Goal: Navigation & Orientation: Find specific page/section

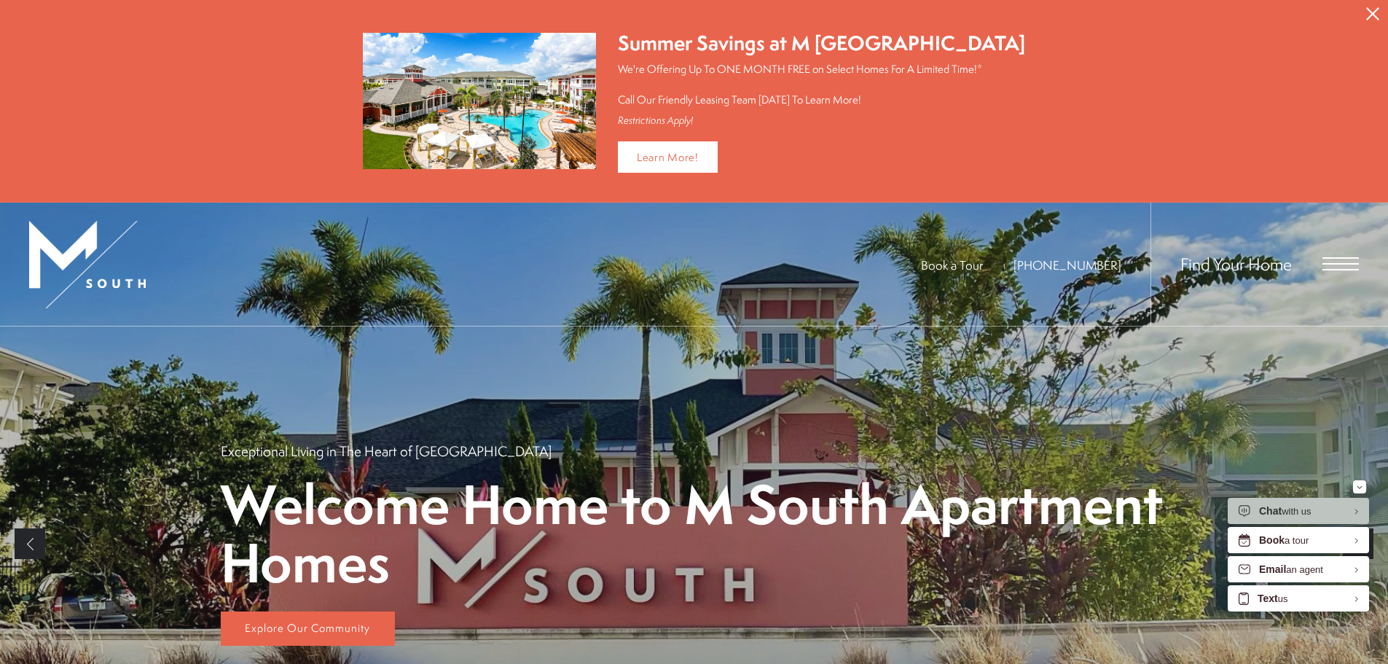
click at [1338, 264] on span "Open Menu" at bounding box center [1340, 263] width 36 height 13
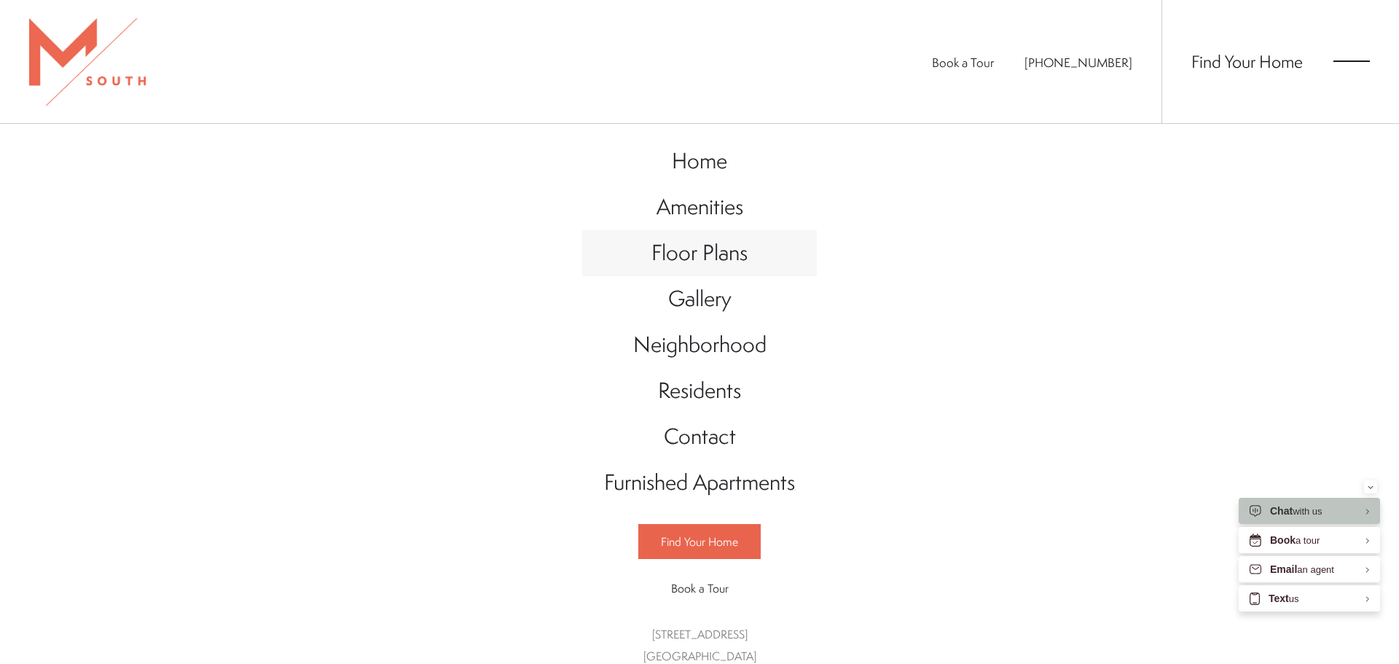
click at [692, 249] on span "Floor Plans" at bounding box center [699, 253] width 96 height 30
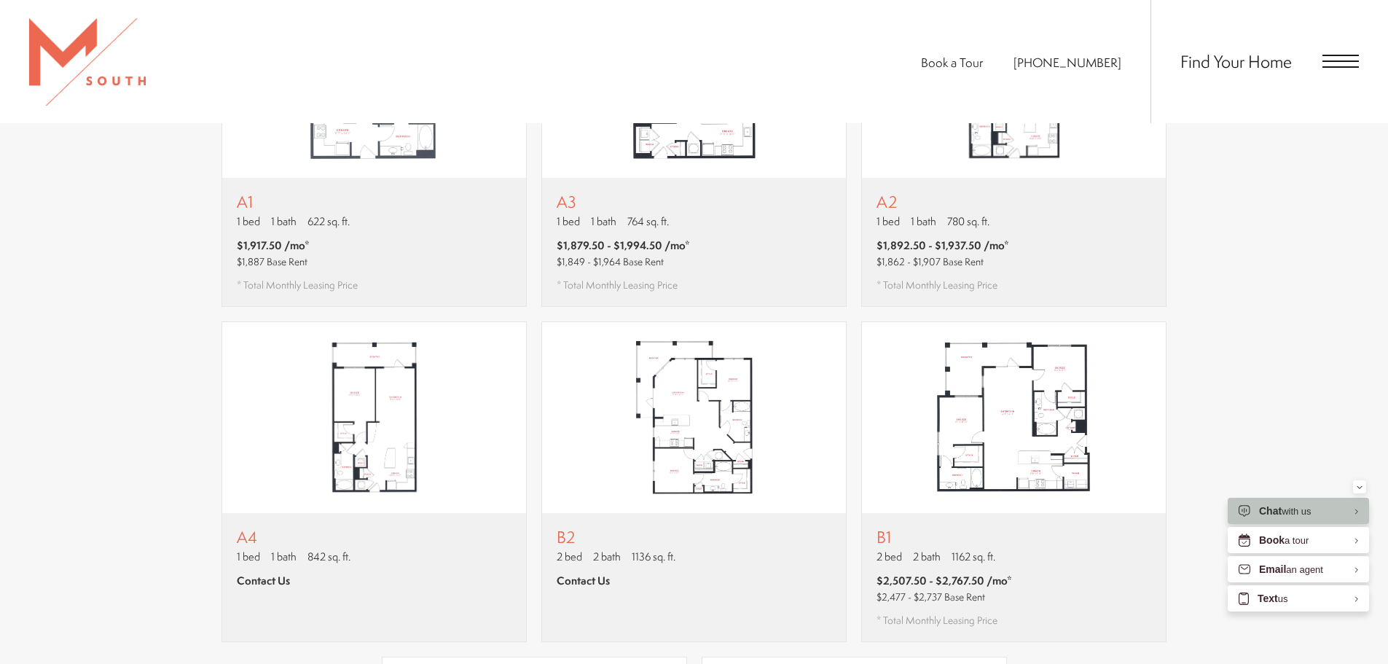
scroll to position [1016, 0]
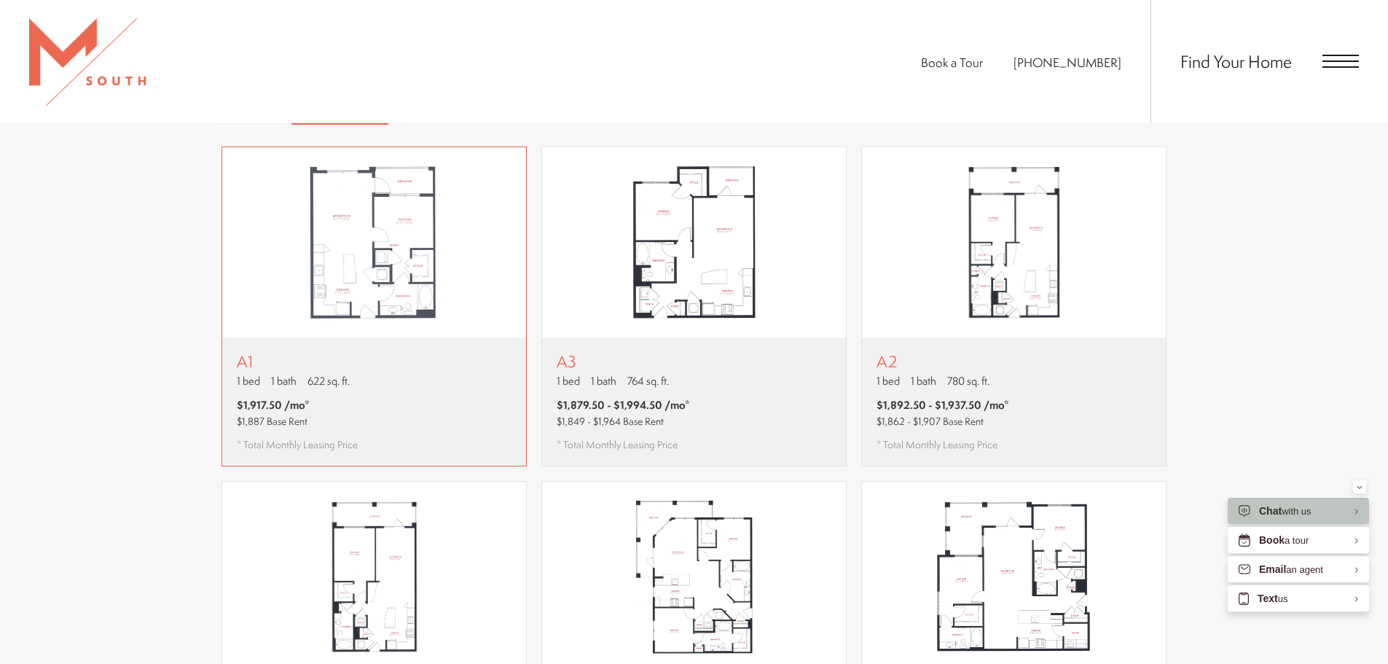
click at [418, 265] on img "View floor plan A1" at bounding box center [374, 242] width 304 height 191
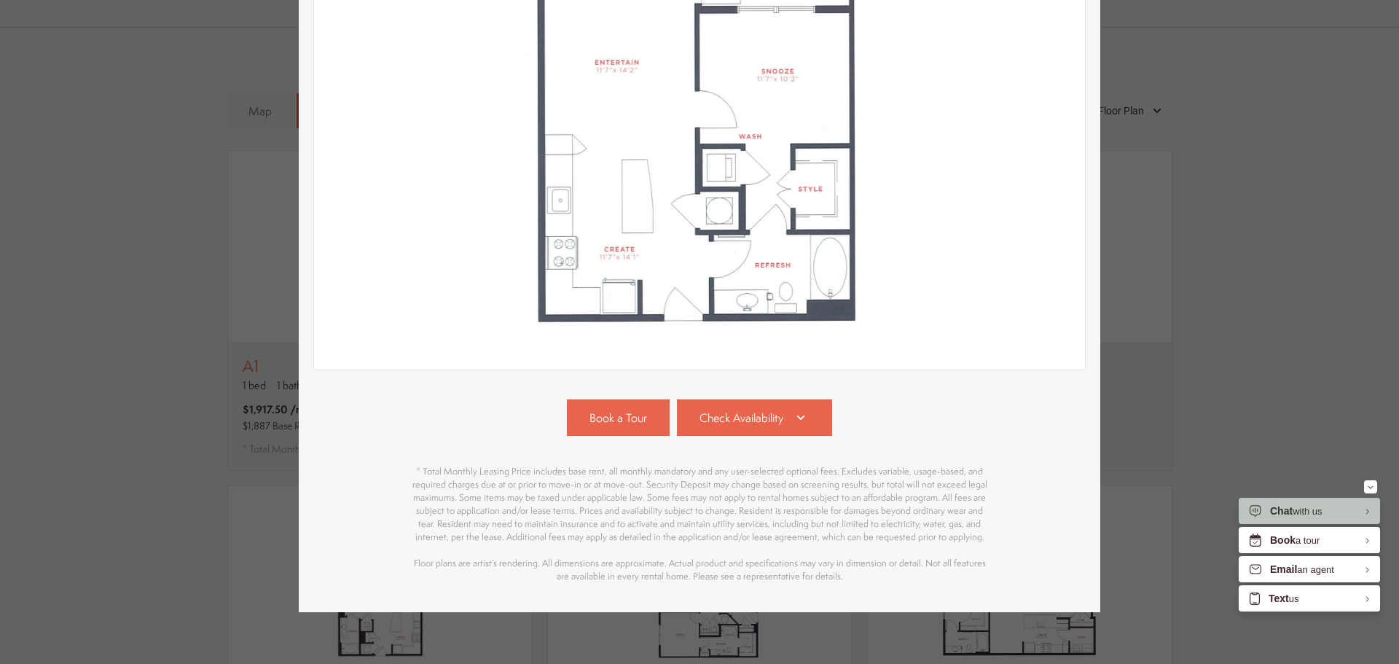
scroll to position [291, 0]
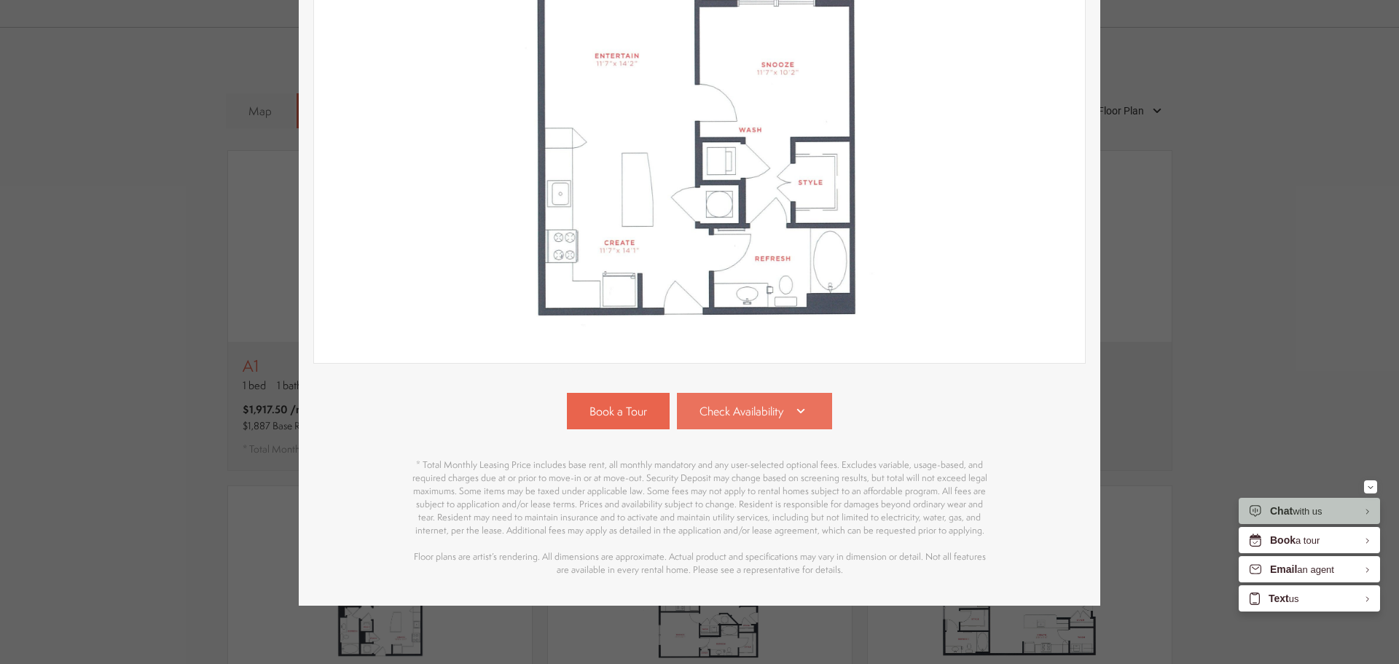
click at [762, 416] on link "Check Availability" at bounding box center [755, 411] width 156 height 36
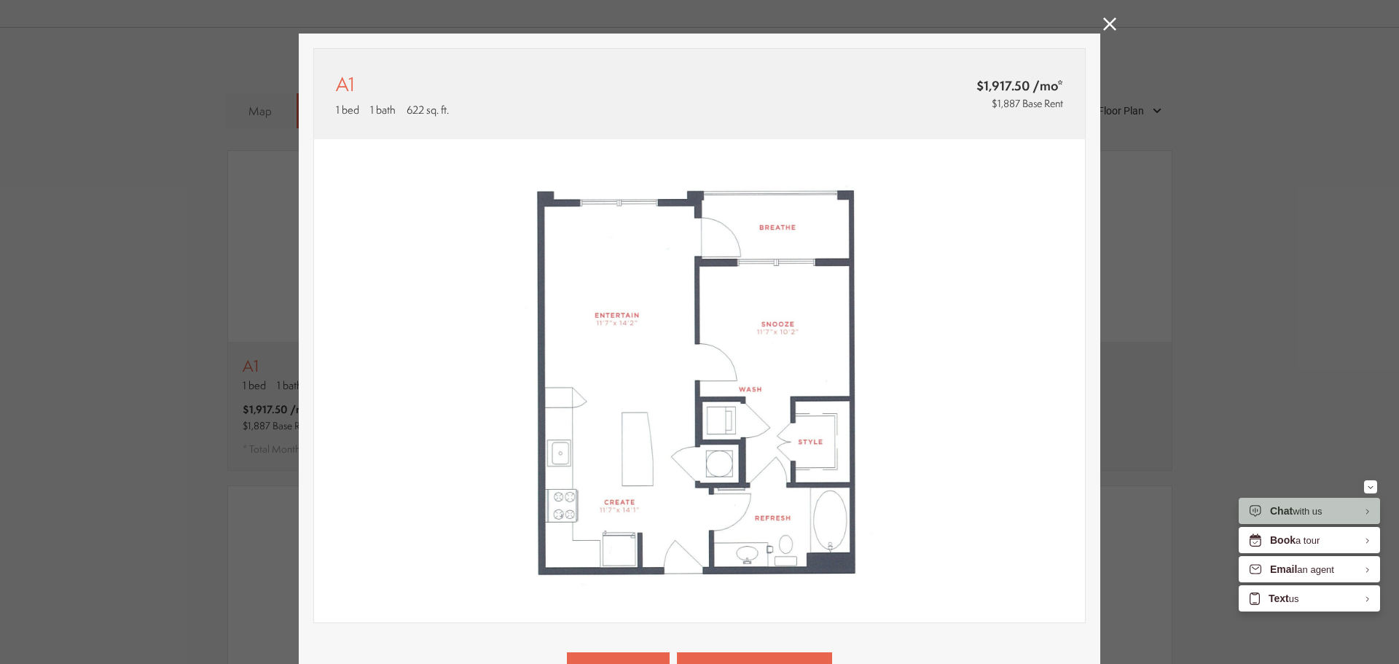
scroll to position [0, 0]
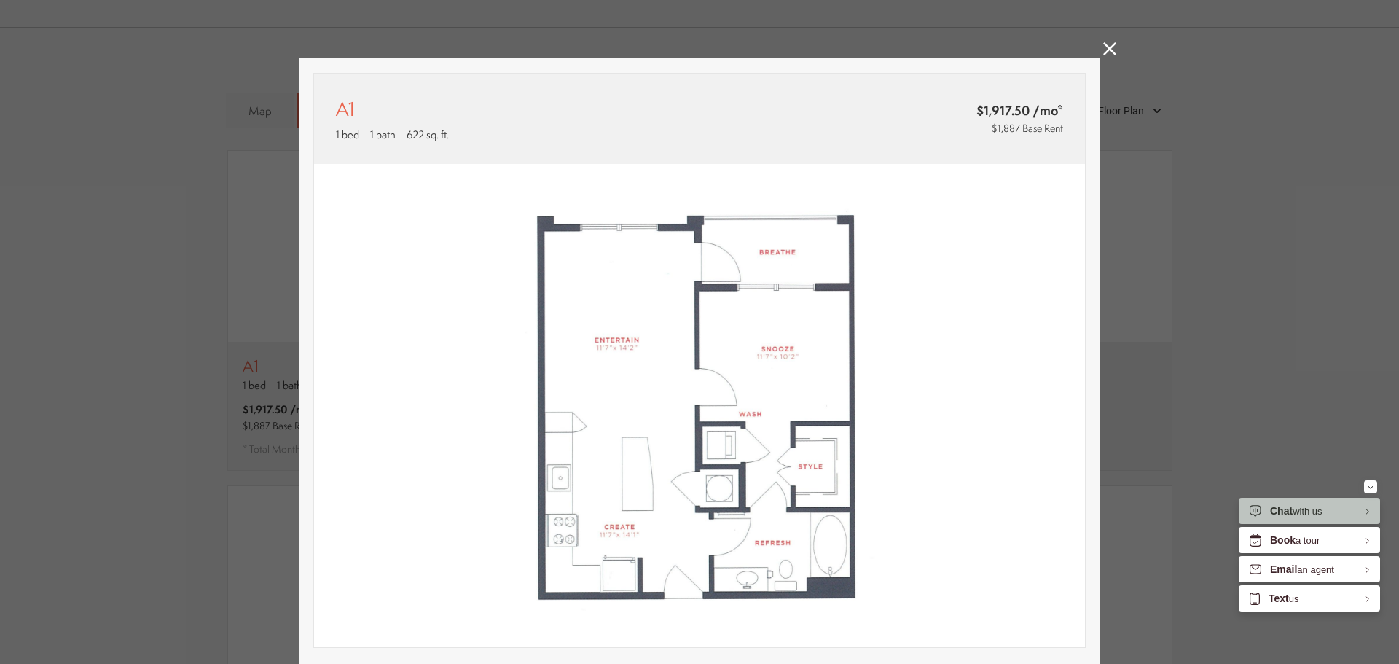
click at [1108, 52] on icon at bounding box center [1109, 48] width 13 height 13
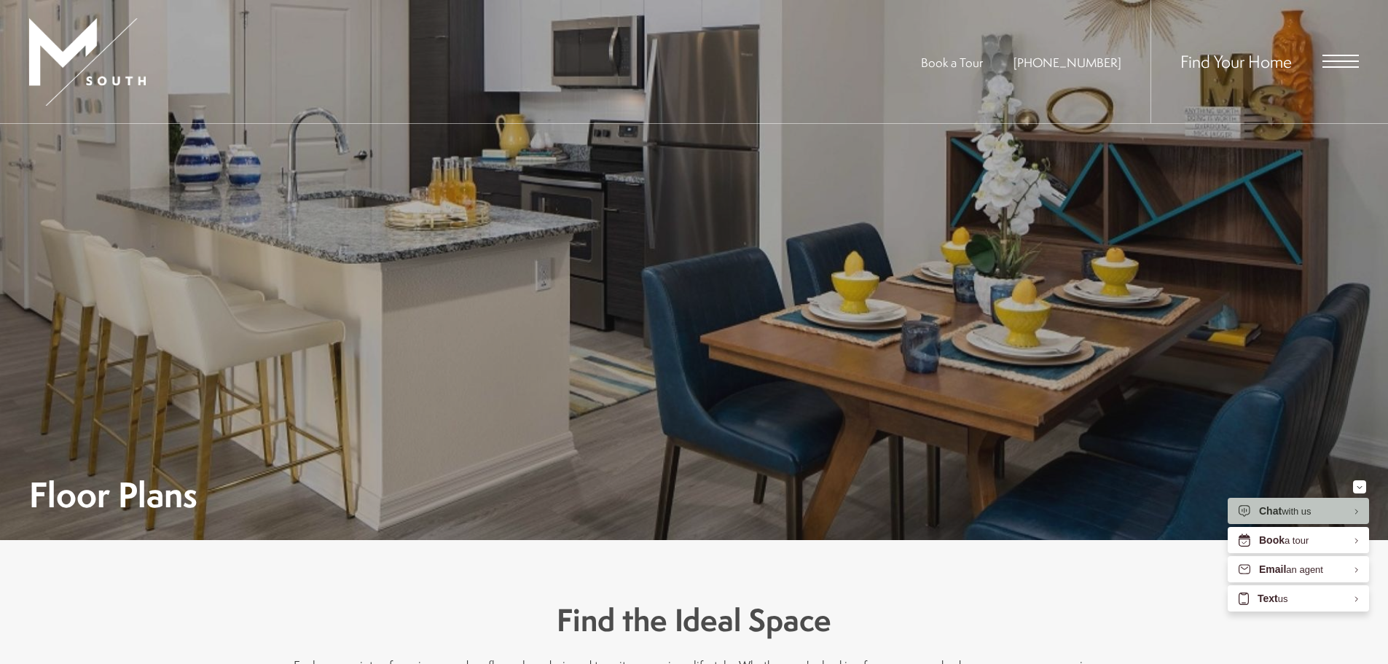
click at [1338, 63] on span "Open Menu" at bounding box center [1340, 61] width 36 height 13
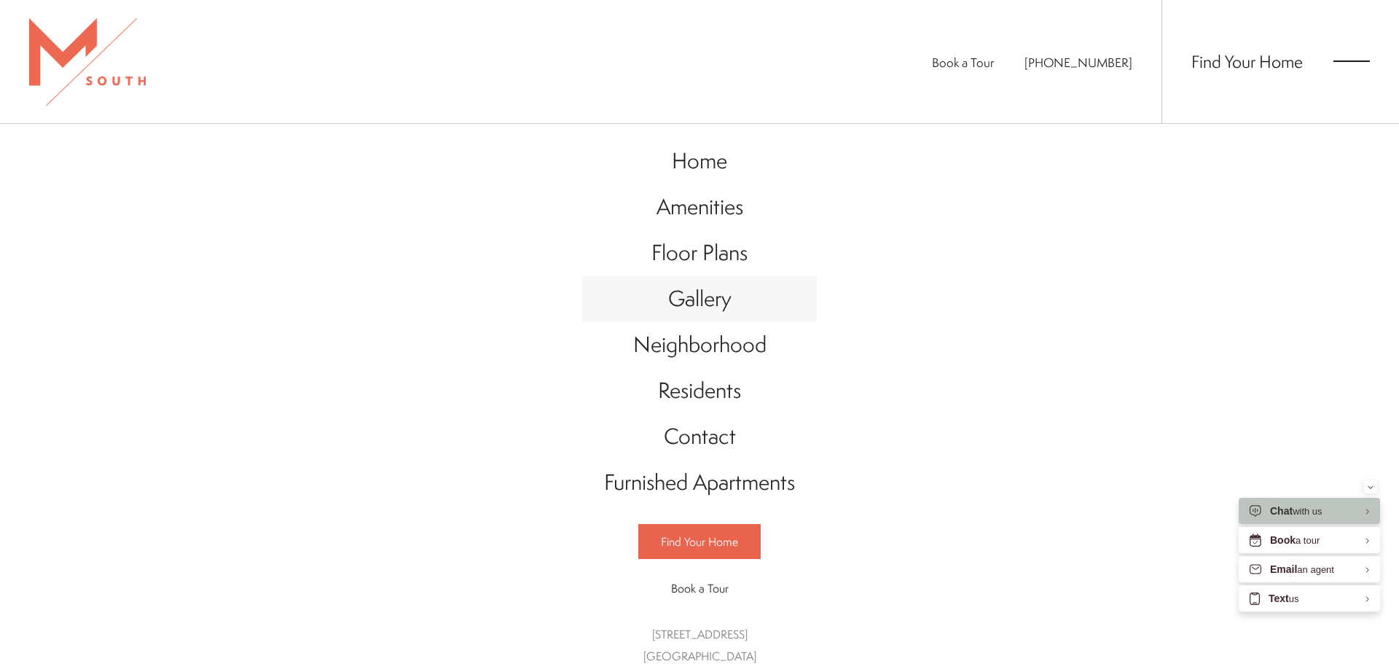
click at [694, 301] on span "Gallery" at bounding box center [699, 298] width 63 height 30
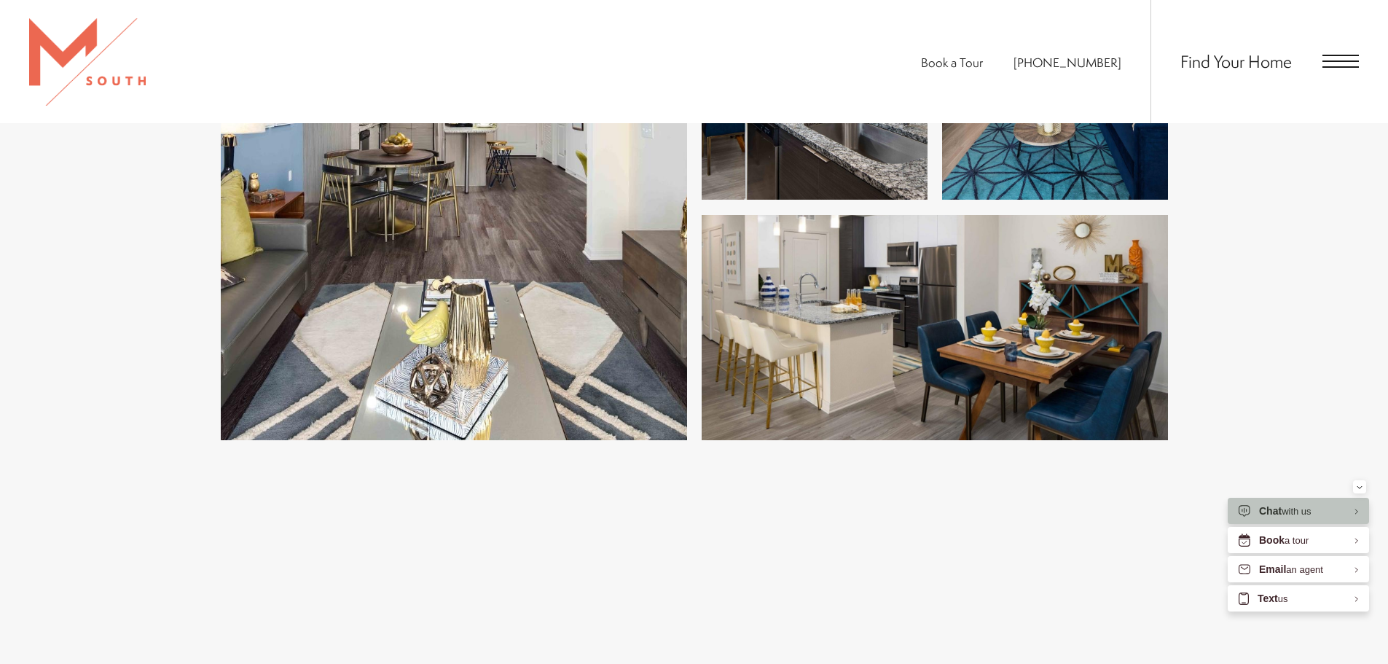
scroll to position [2987, 0]
